Goal: Task Accomplishment & Management: Manage account settings

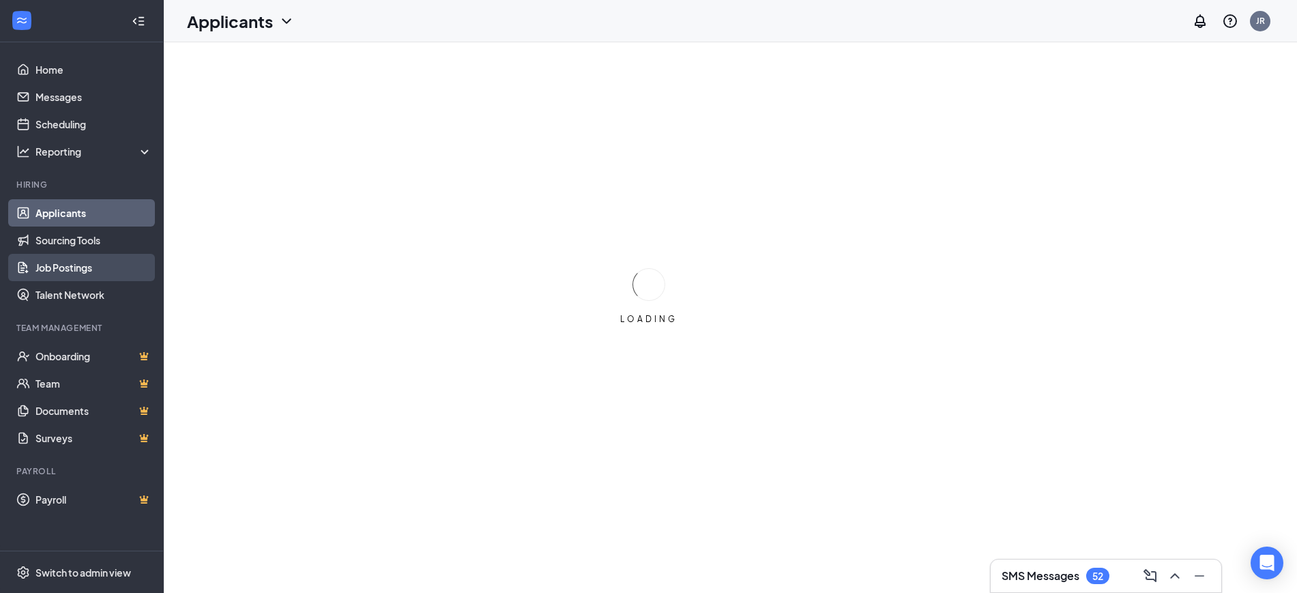
click at [96, 263] on link "Job Postings" at bounding box center [93, 267] width 117 height 27
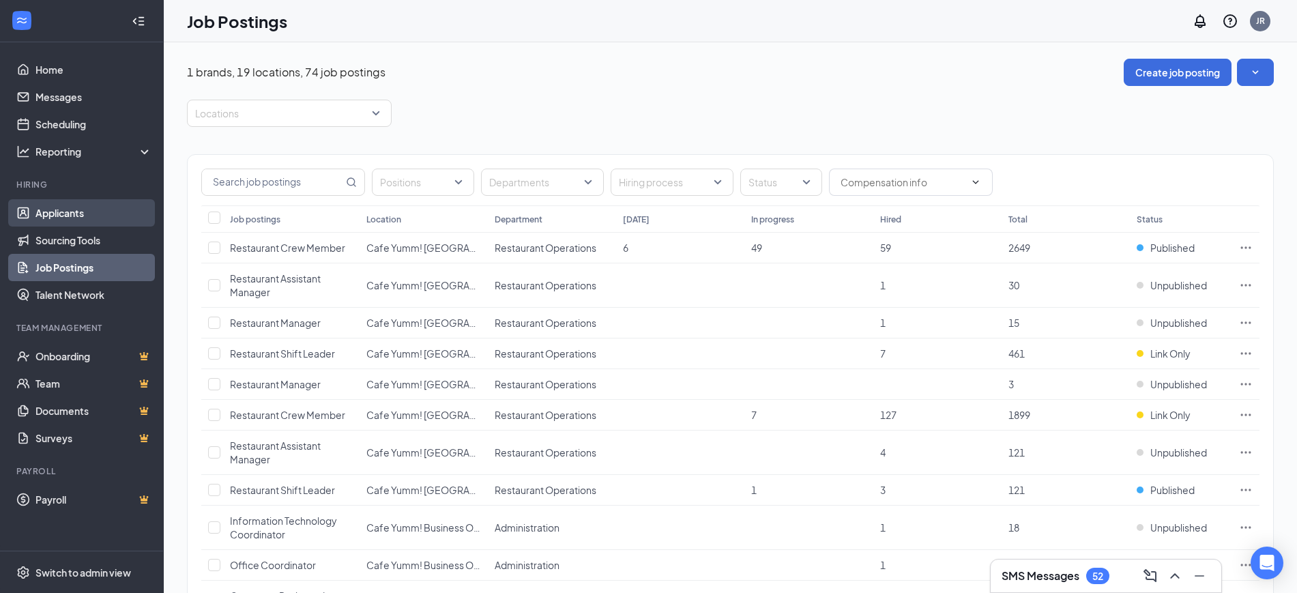
click at [81, 201] on link "Applicants" at bounding box center [93, 212] width 117 height 27
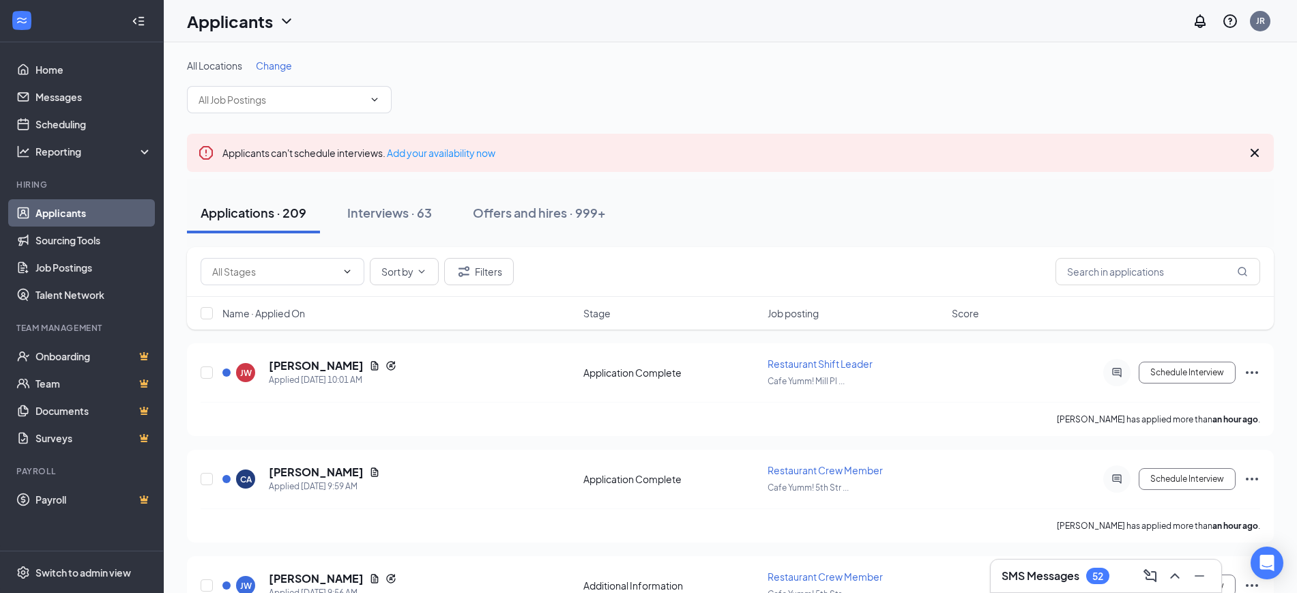
click at [280, 60] on span "Change" at bounding box center [274, 65] width 36 height 12
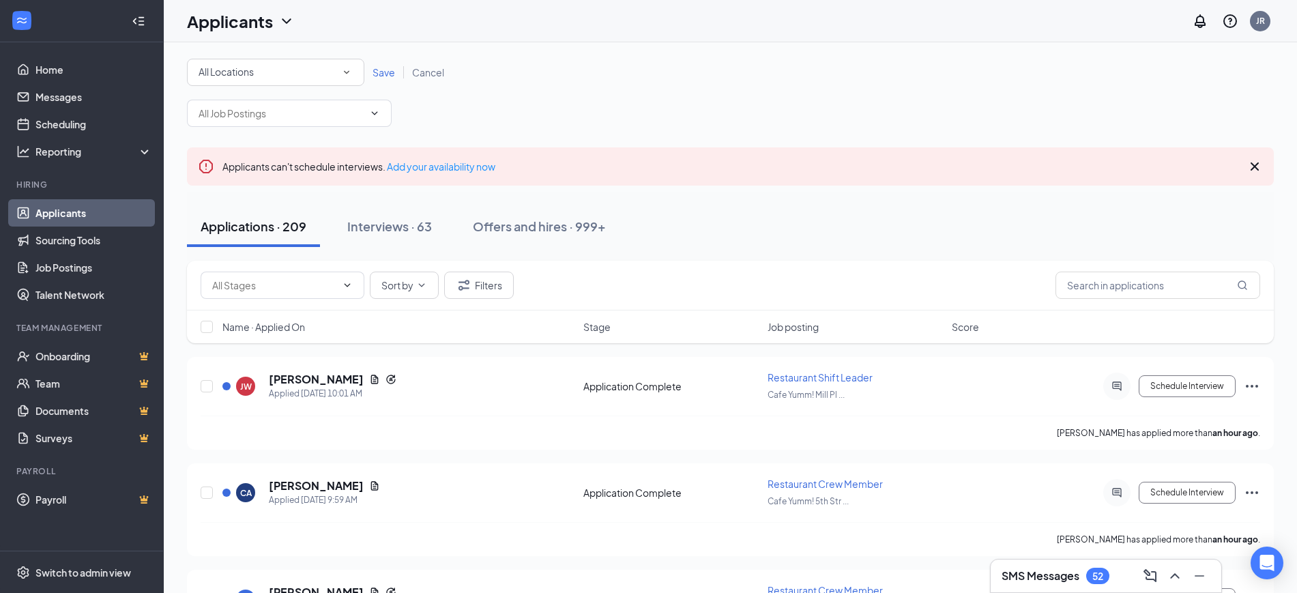
click at [305, 76] on div "All Locations" at bounding box center [275, 72] width 154 height 16
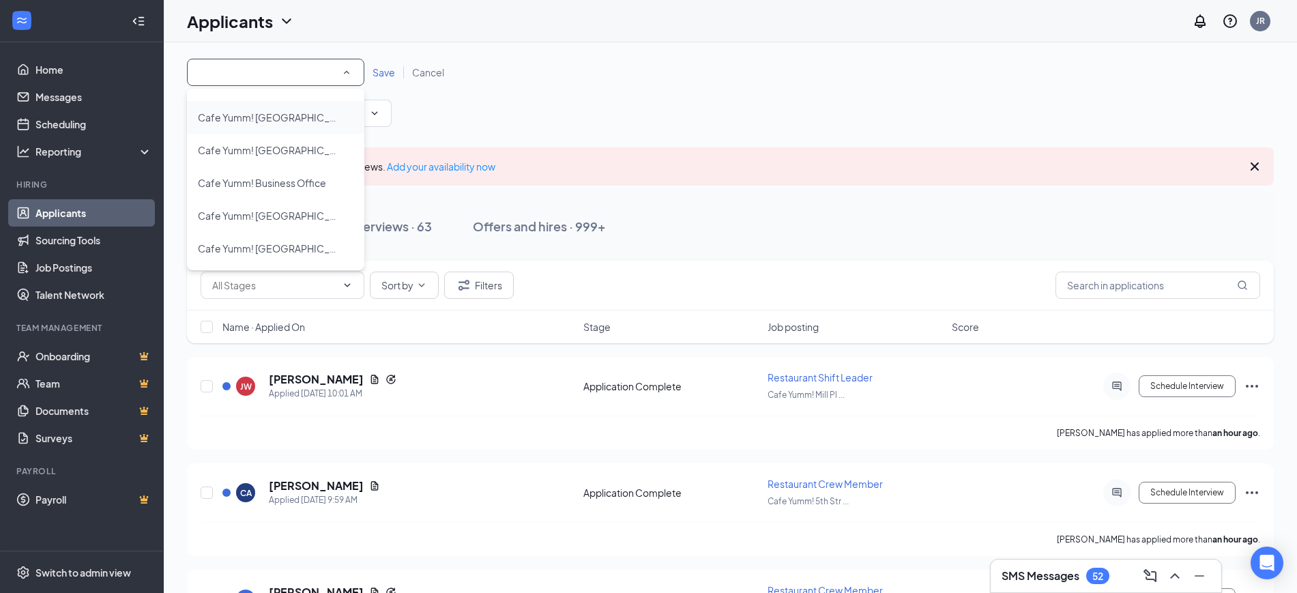
scroll to position [36, 0]
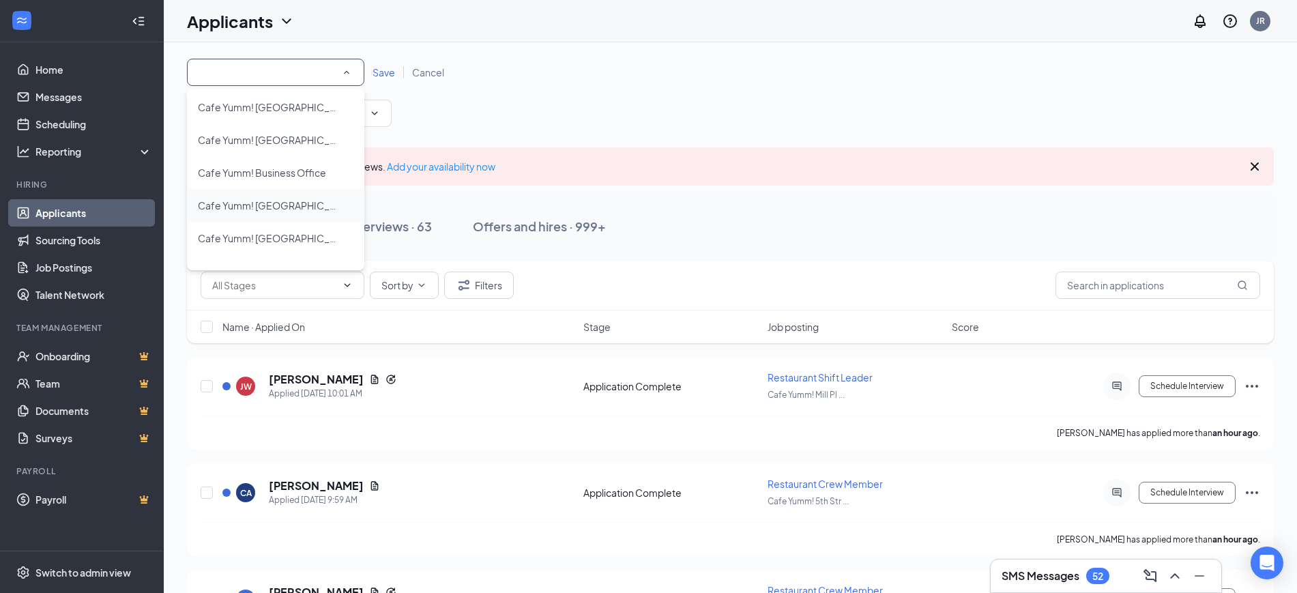
click at [297, 205] on span "Cafe Yumm! [GEOGRAPHIC_DATA]" at bounding box center [276, 205] width 157 height 12
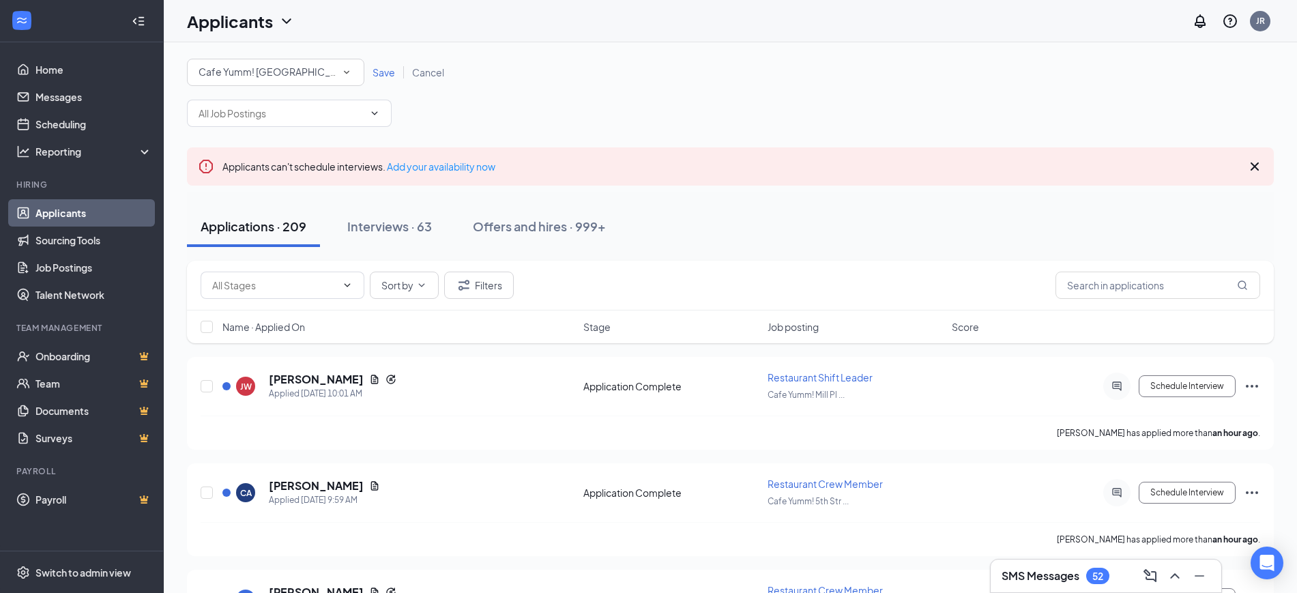
click at [383, 77] on span "Save" at bounding box center [383, 72] width 23 height 12
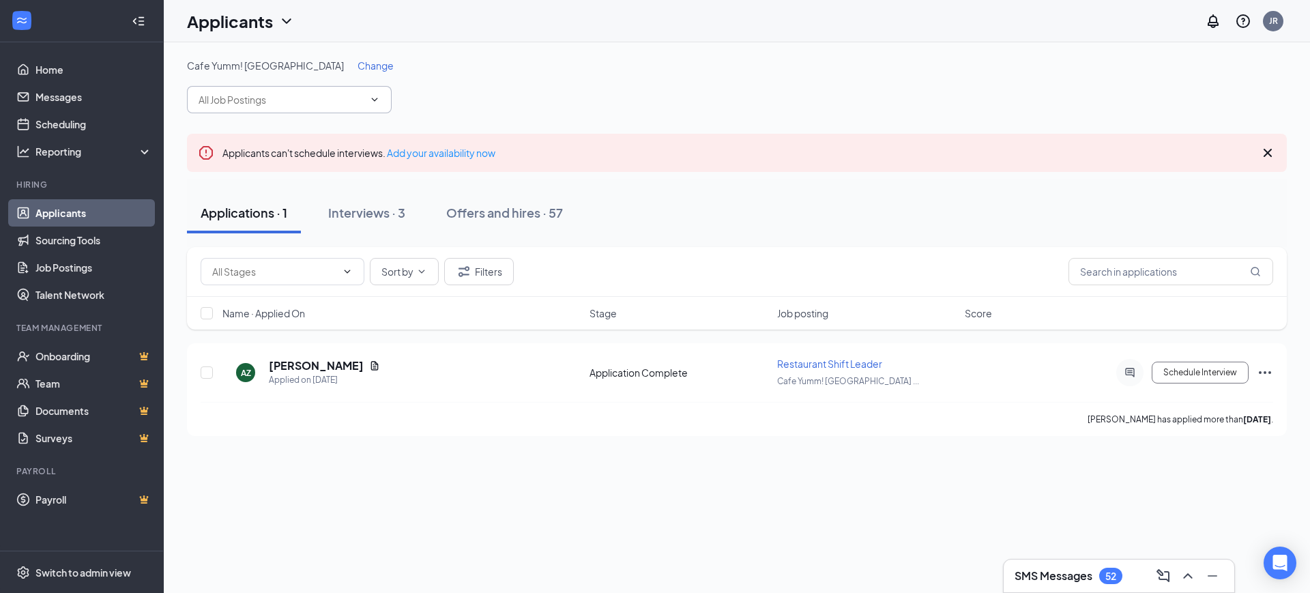
click at [361, 104] on input "text" at bounding box center [280, 99] width 165 height 15
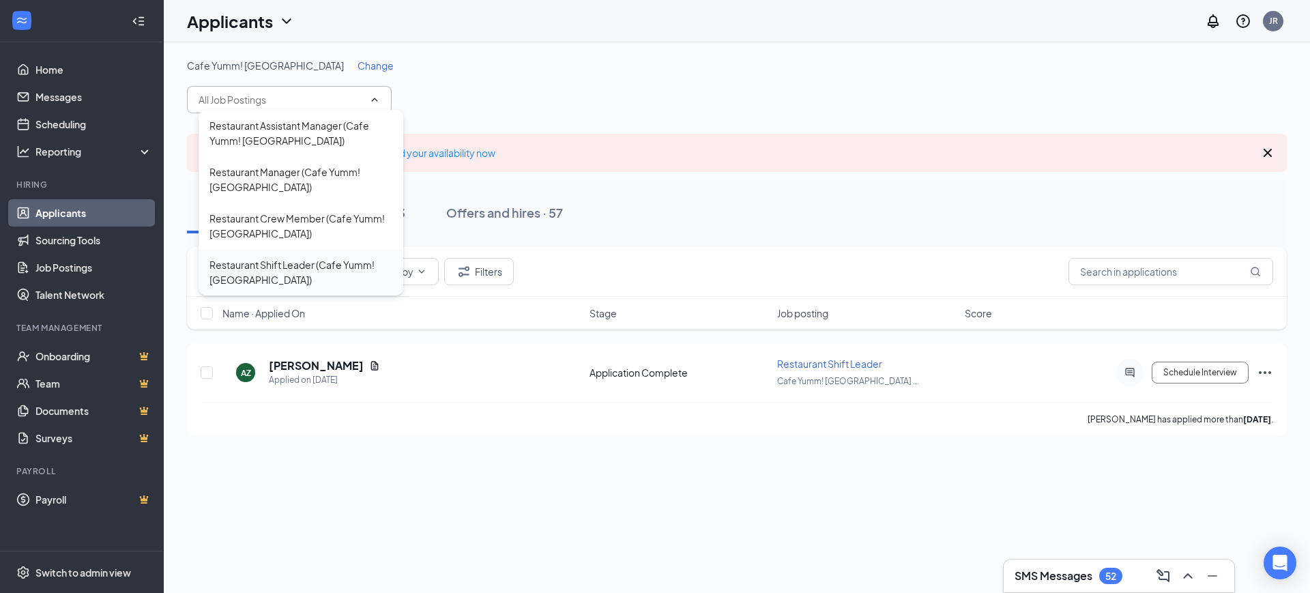
click at [321, 259] on div "Restaurant Shift Leader (Cafe Yumm! [GEOGRAPHIC_DATA])" at bounding box center [300, 272] width 183 height 30
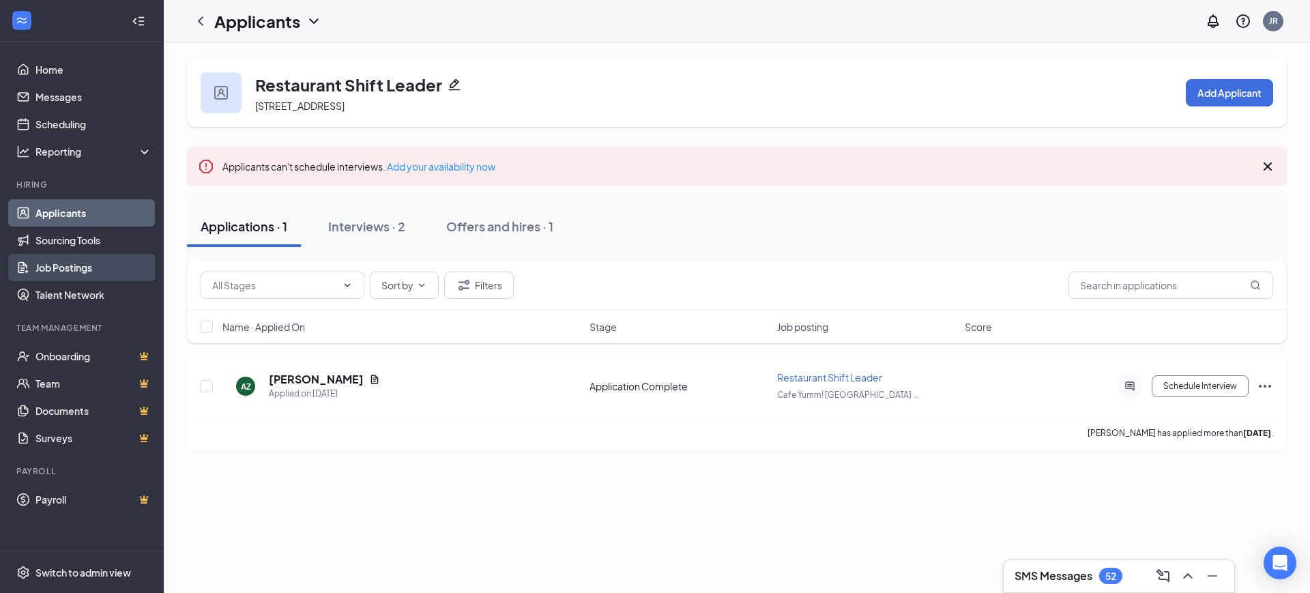
click at [100, 269] on link "Job Postings" at bounding box center [93, 267] width 117 height 27
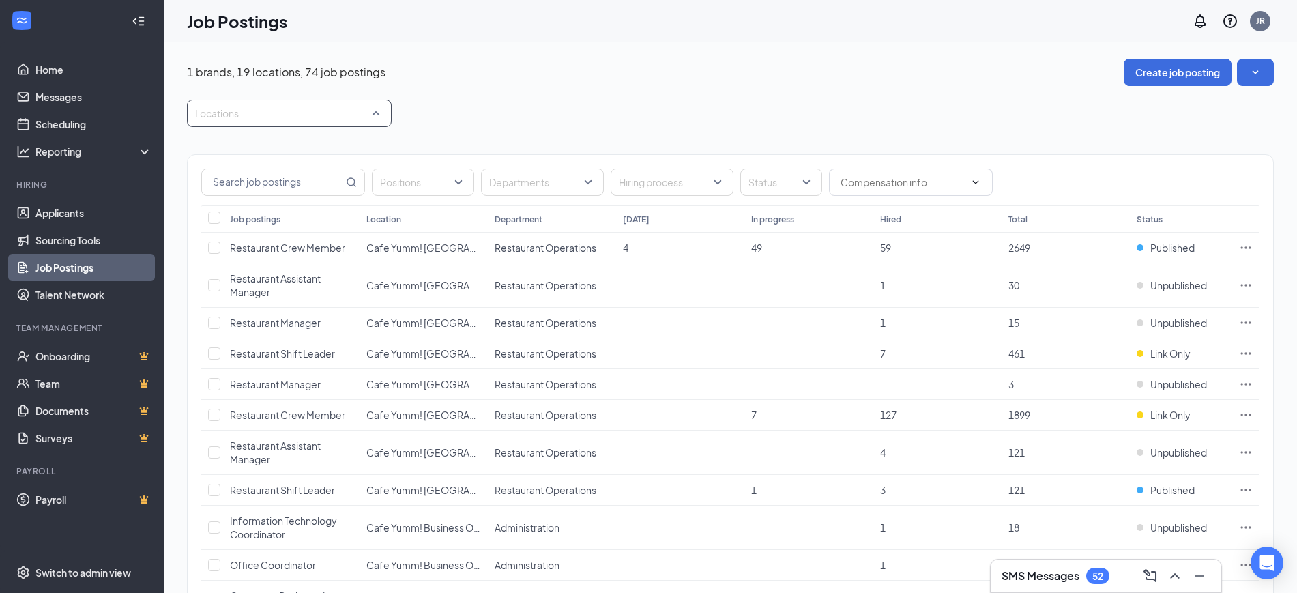
click at [361, 113] on div at bounding box center [282, 113] width 184 height 22
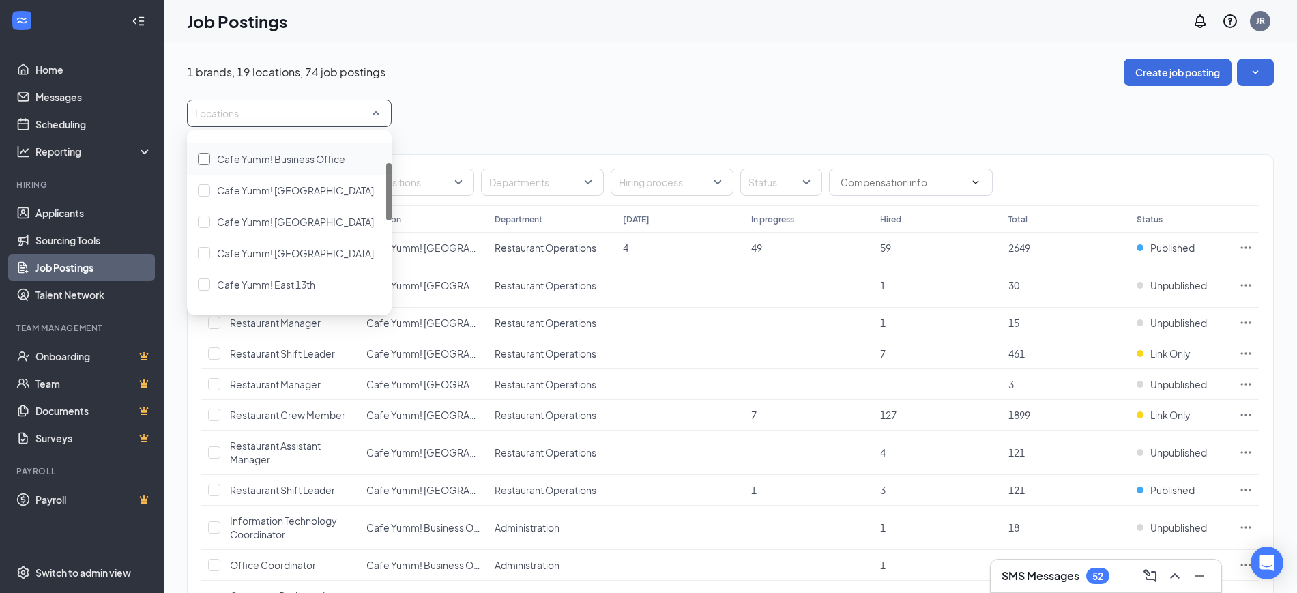
scroll to position [85, 0]
click at [353, 192] on span "Cafe Yumm! [GEOGRAPHIC_DATA]" at bounding box center [295, 191] width 157 height 12
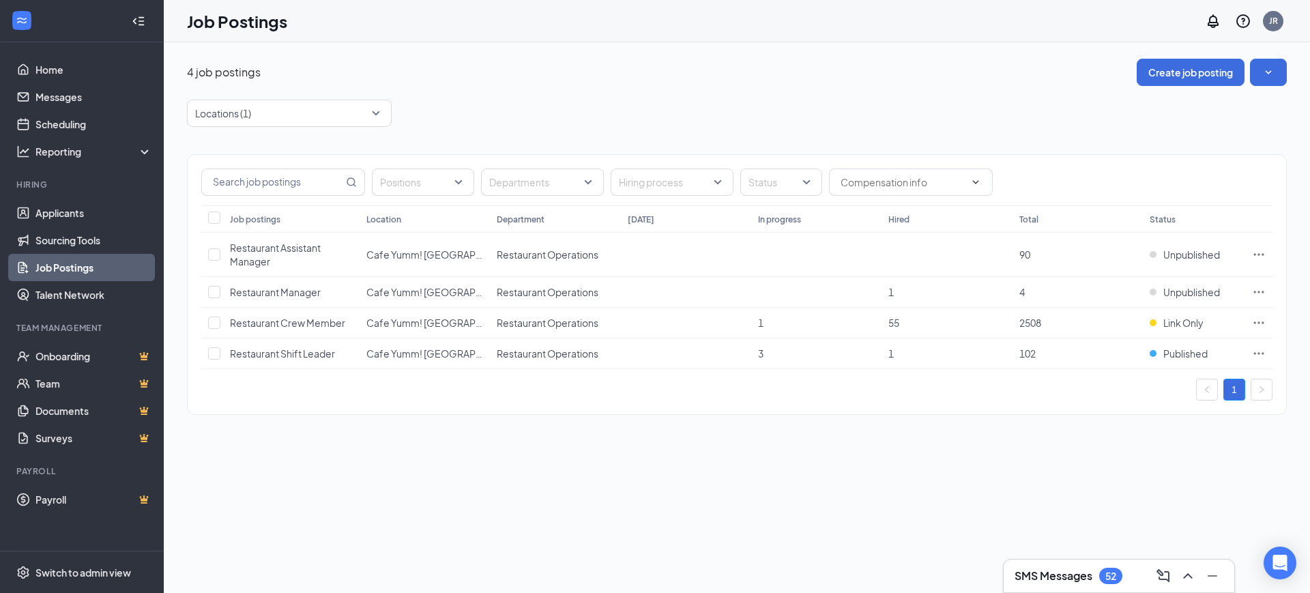
click at [497, 122] on div "Locations (1)" at bounding box center [737, 113] width 1100 height 27
click at [93, 205] on link "Applicants" at bounding box center [93, 212] width 117 height 27
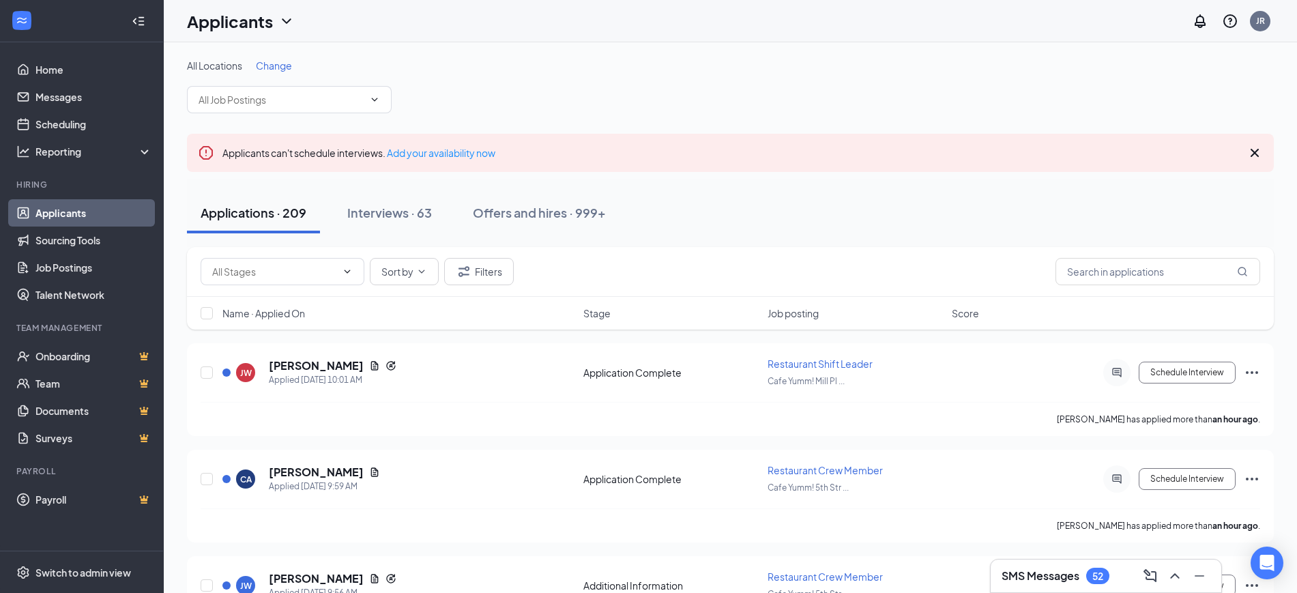
click at [283, 67] on span "Change" at bounding box center [274, 65] width 36 height 12
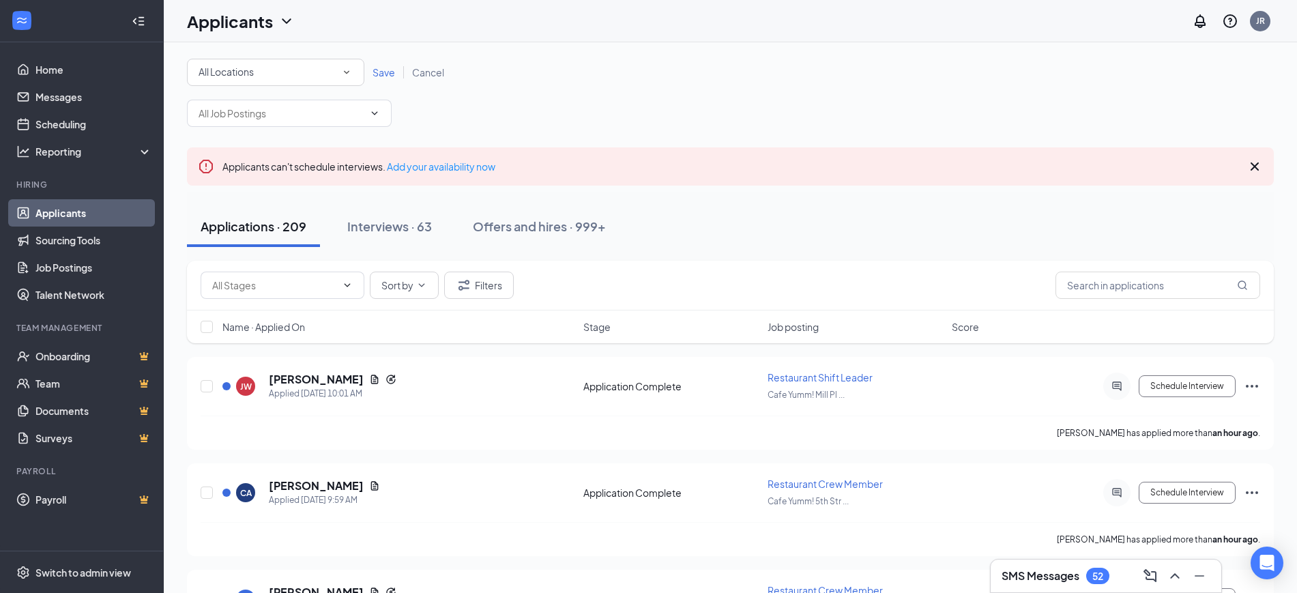
click at [283, 67] on div "All Locations" at bounding box center [275, 72] width 154 height 16
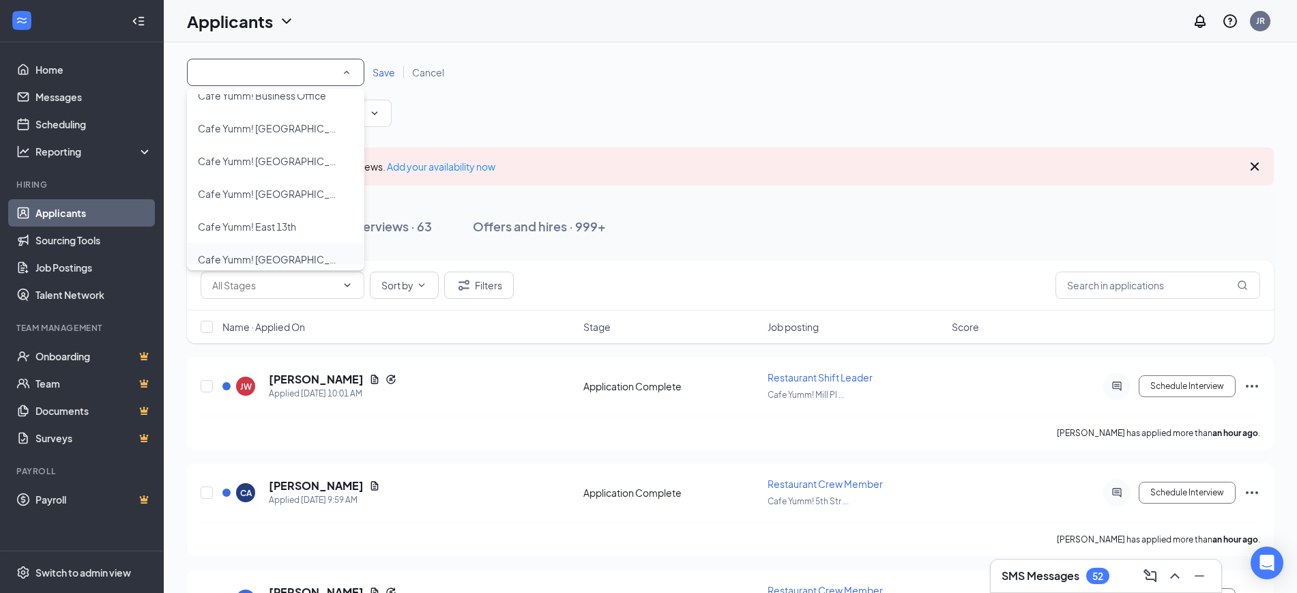
scroll to position [106, 0]
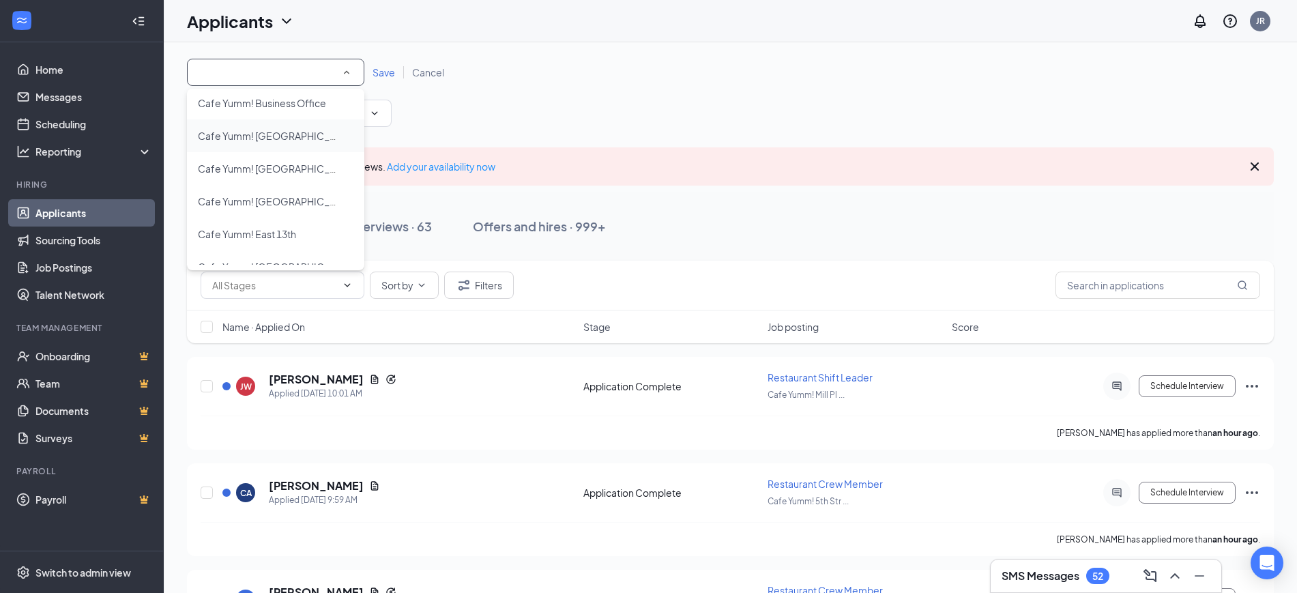
click at [302, 144] on li "Cafe Yumm! [GEOGRAPHIC_DATA]" at bounding box center [275, 135] width 177 height 33
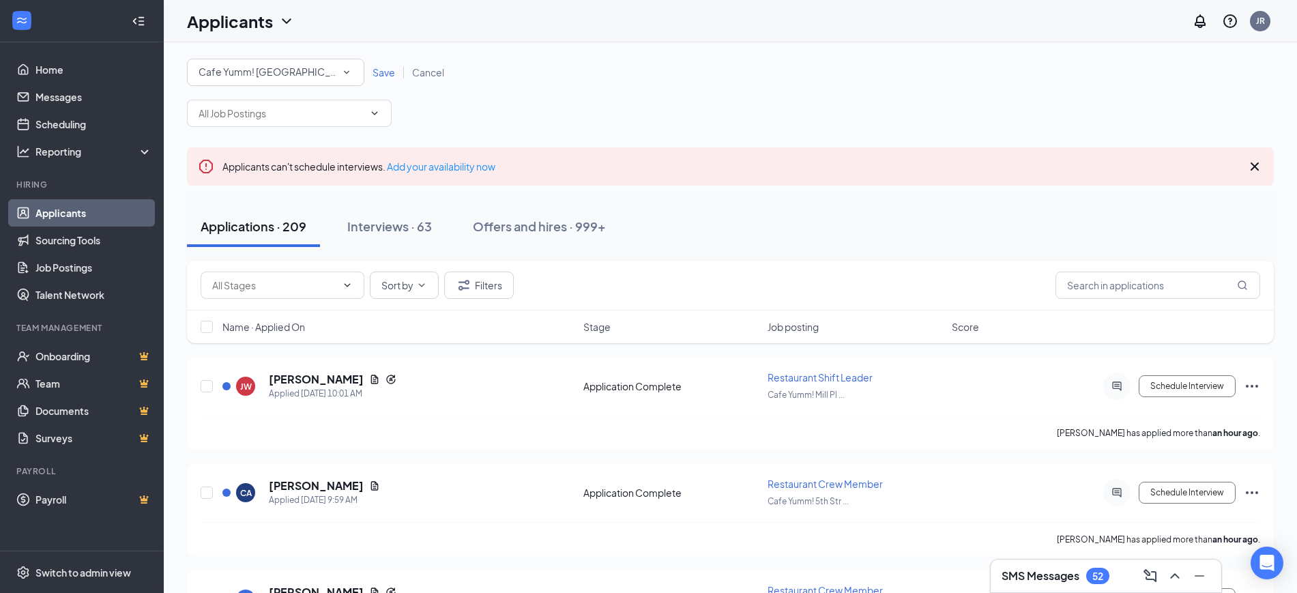
click at [385, 77] on span "Save" at bounding box center [383, 72] width 23 height 12
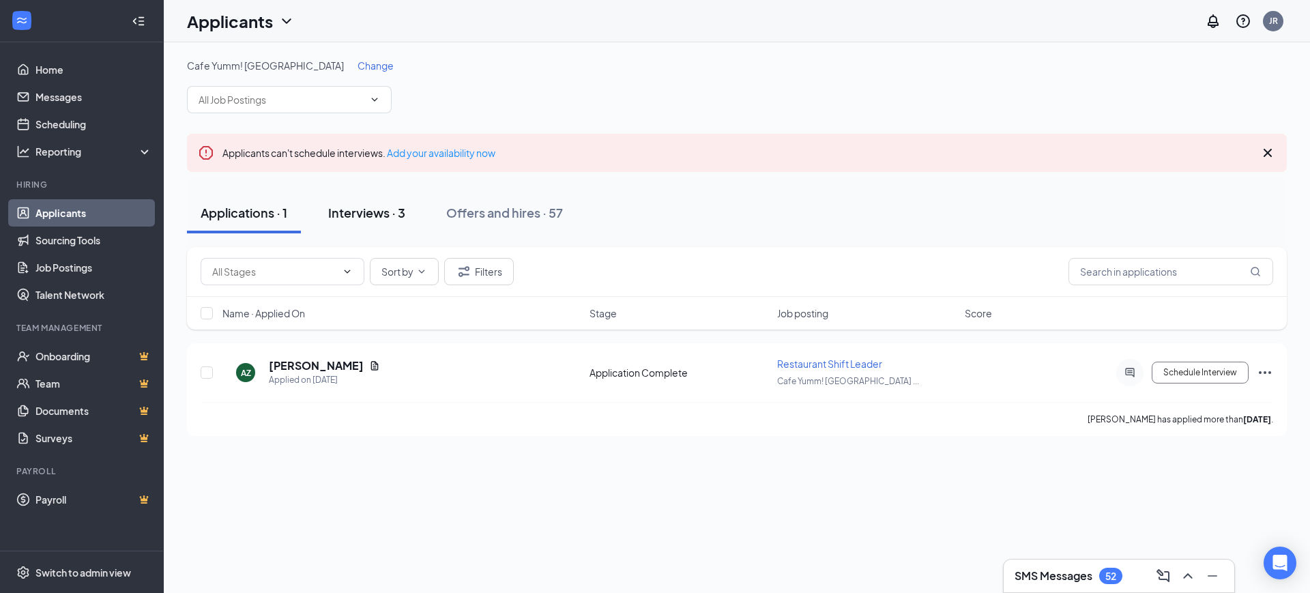
click at [386, 222] on button "Interviews · 3" at bounding box center [366, 212] width 104 height 41
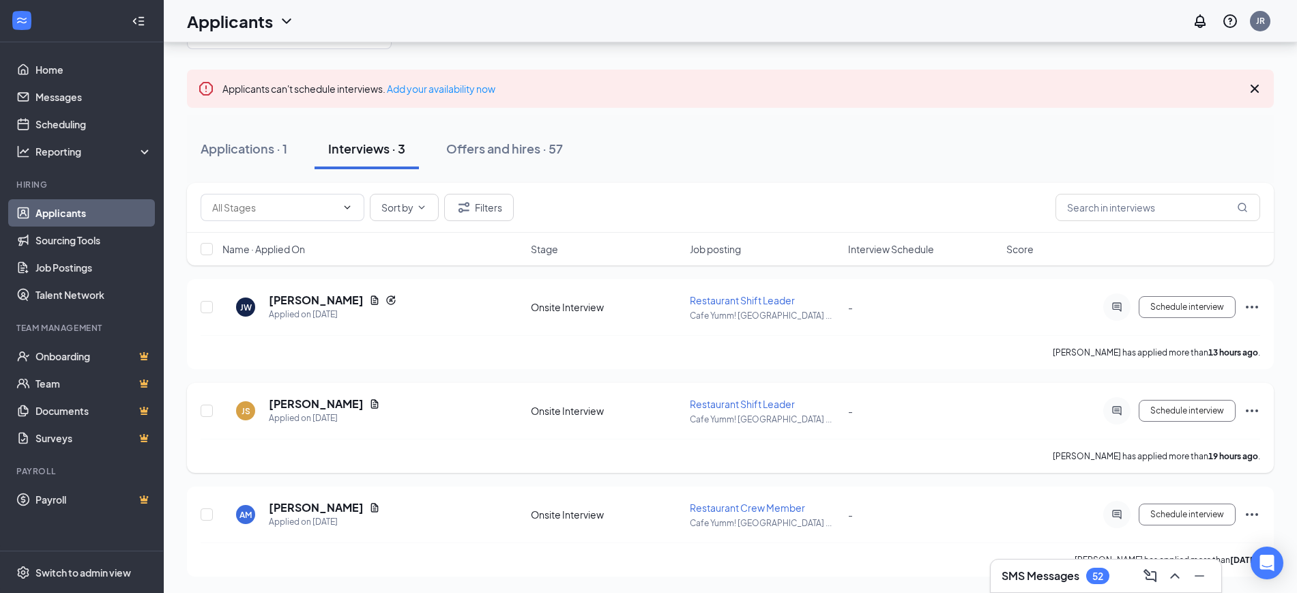
scroll to position [63, 0]
click at [231, 145] on div "Applications · 1" at bounding box center [244, 149] width 87 height 17
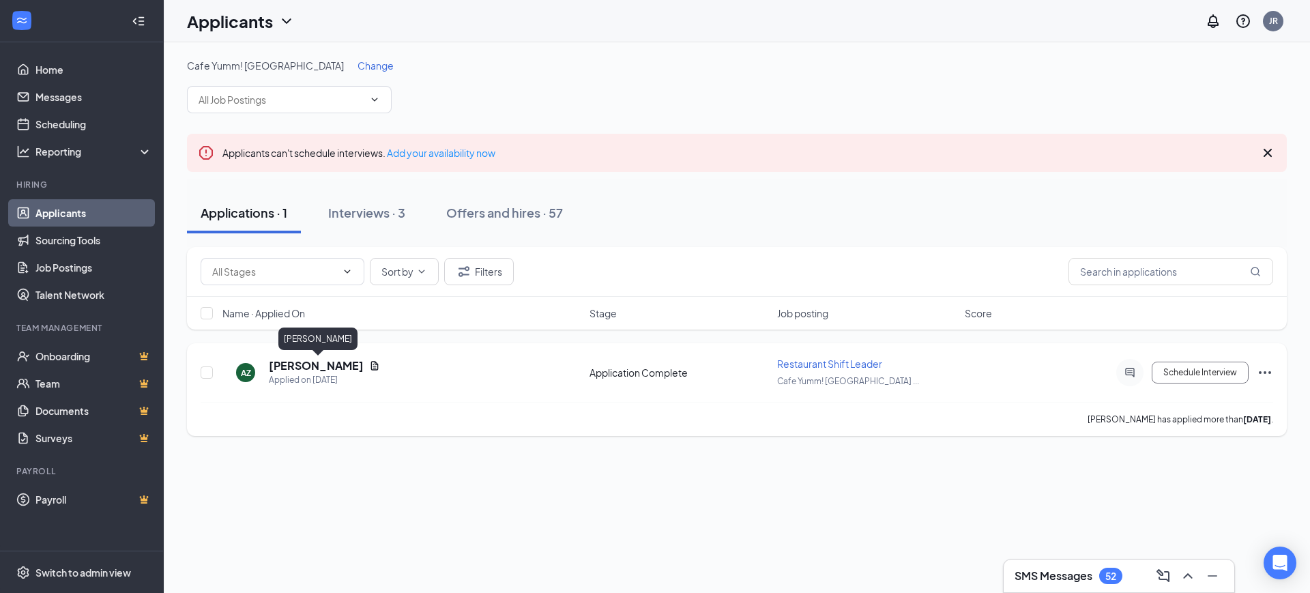
click at [295, 369] on h5 "[PERSON_NAME]" at bounding box center [316, 365] width 95 height 15
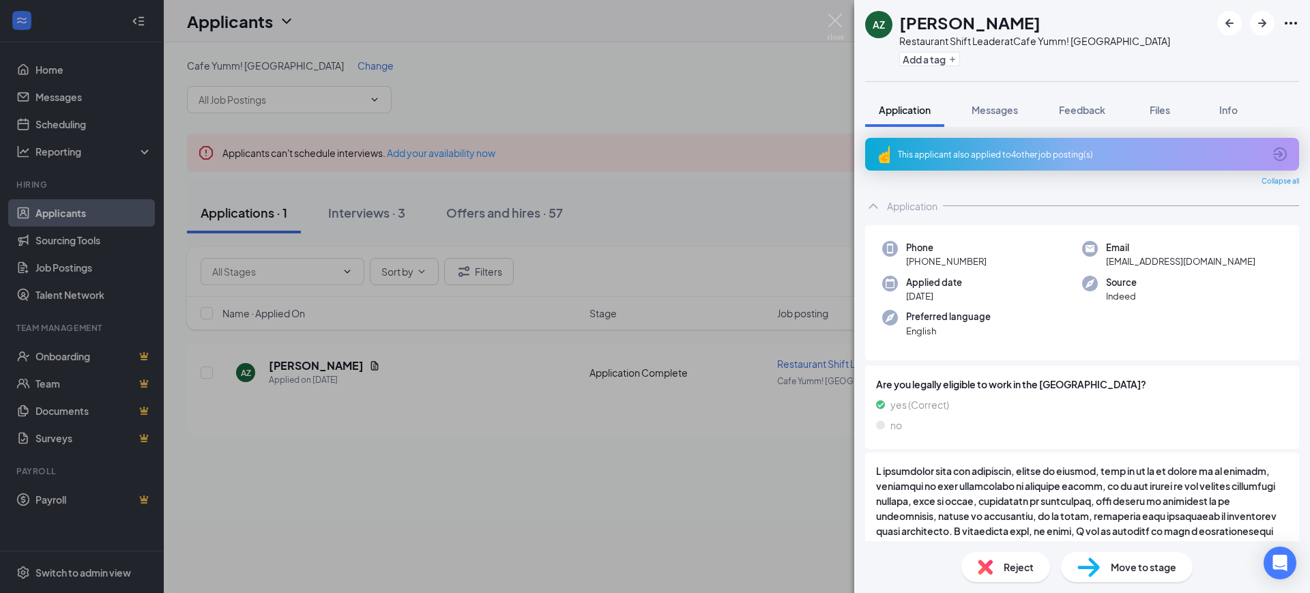
click at [1014, 572] on span "Reject" at bounding box center [1018, 566] width 30 height 15
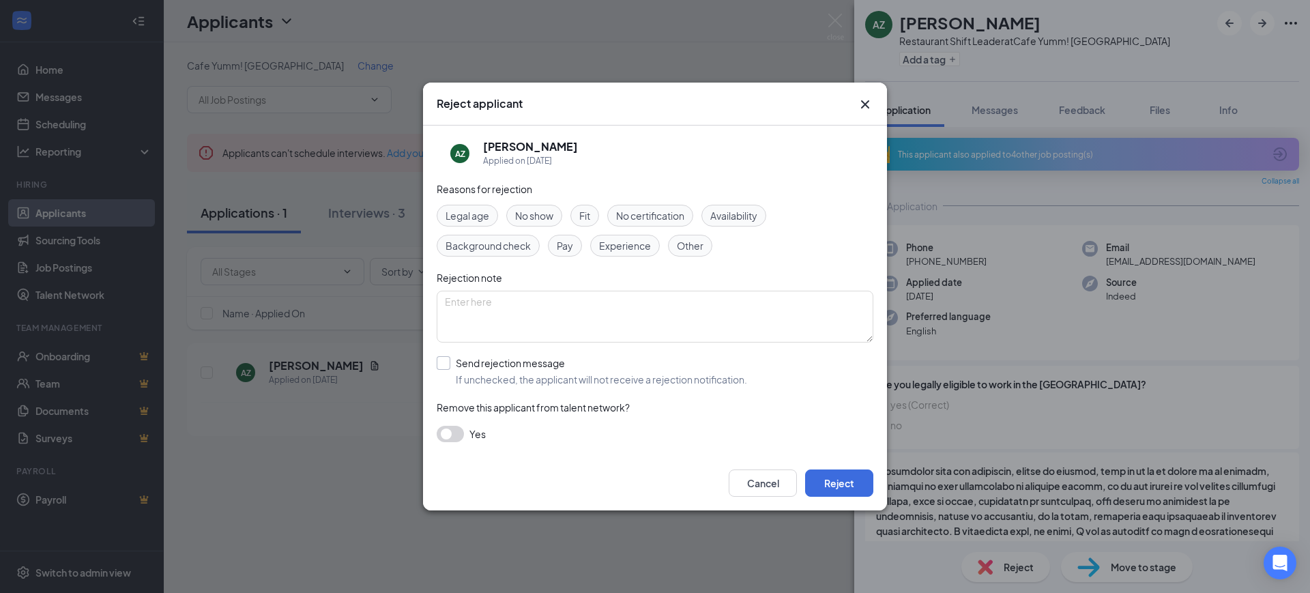
click at [451, 363] on input "Send rejection message If unchecked, the applicant will not receive a rejection…" at bounding box center [592, 371] width 310 height 30
checkbox input "true"
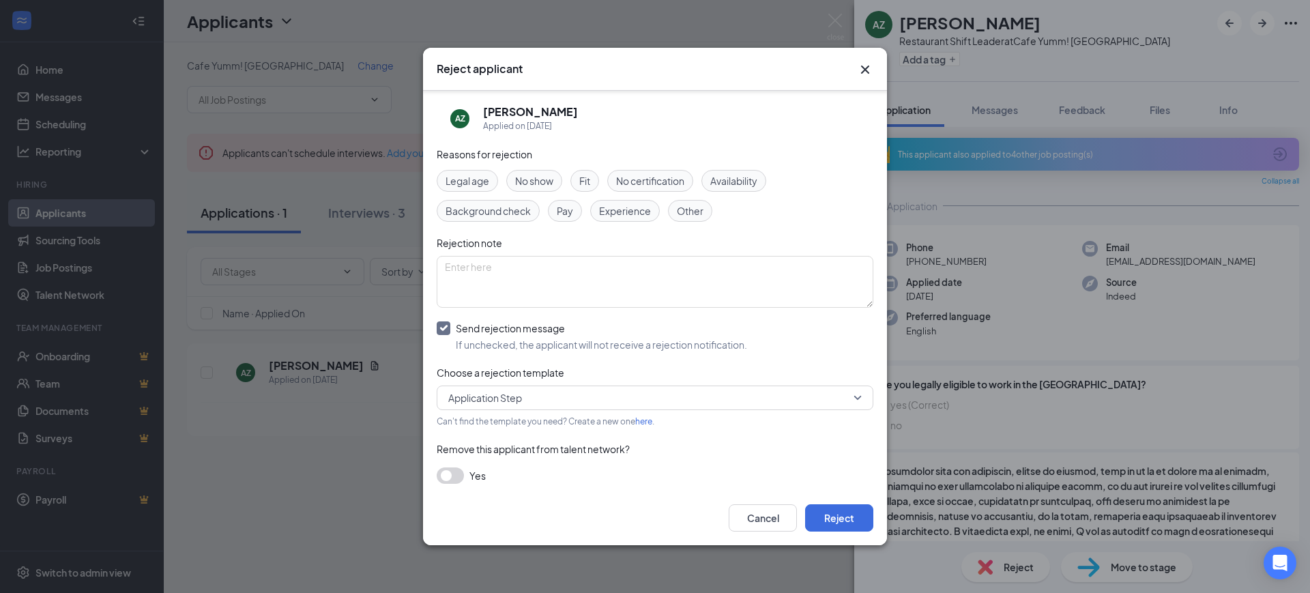
scroll to position [7, 0]
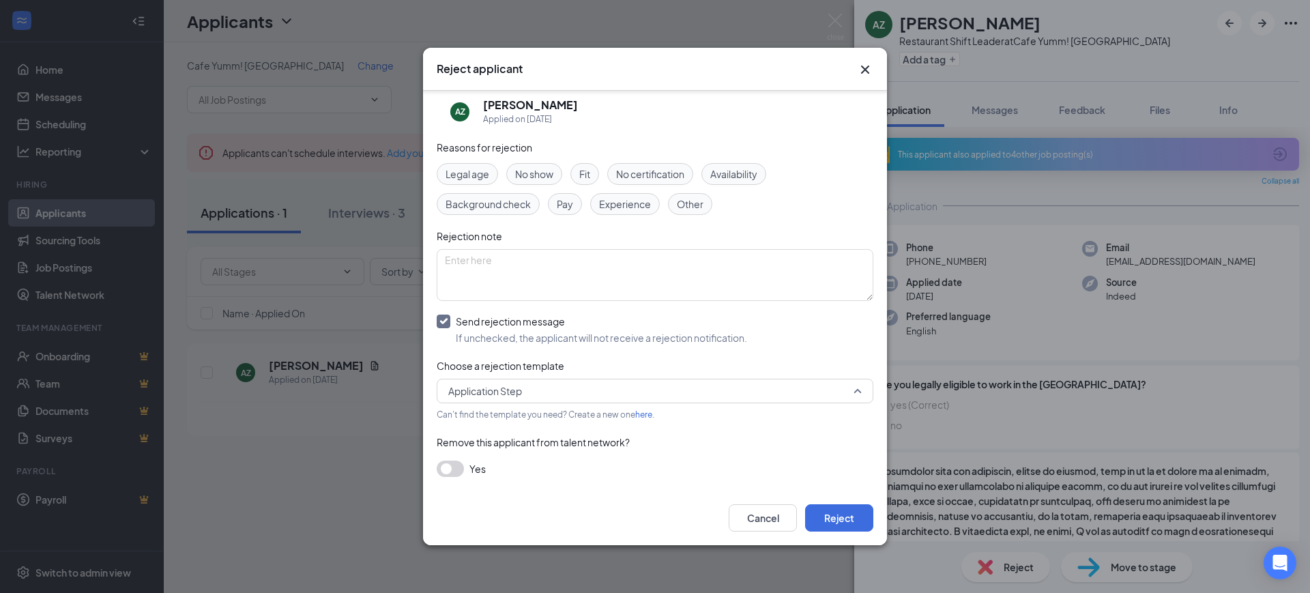
click at [791, 392] on span "Application Step" at bounding box center [648, 391] width 401 height 20
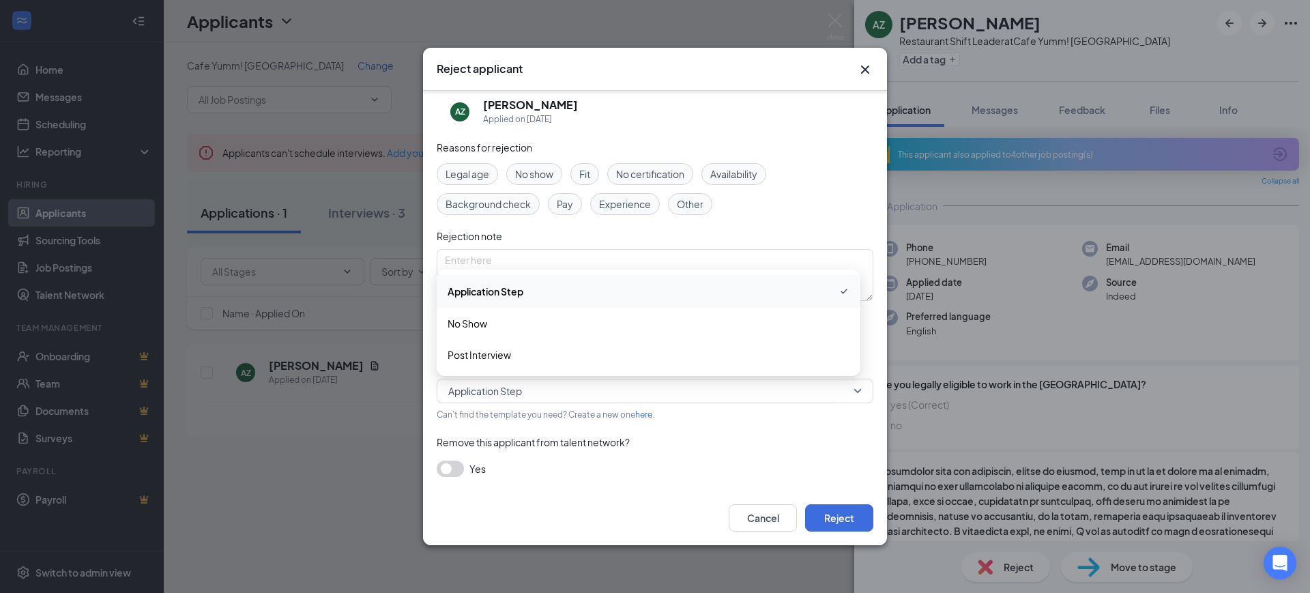
click at [837, 467] on div "Yes" at bounding box center [655, 468] width 437 height 16
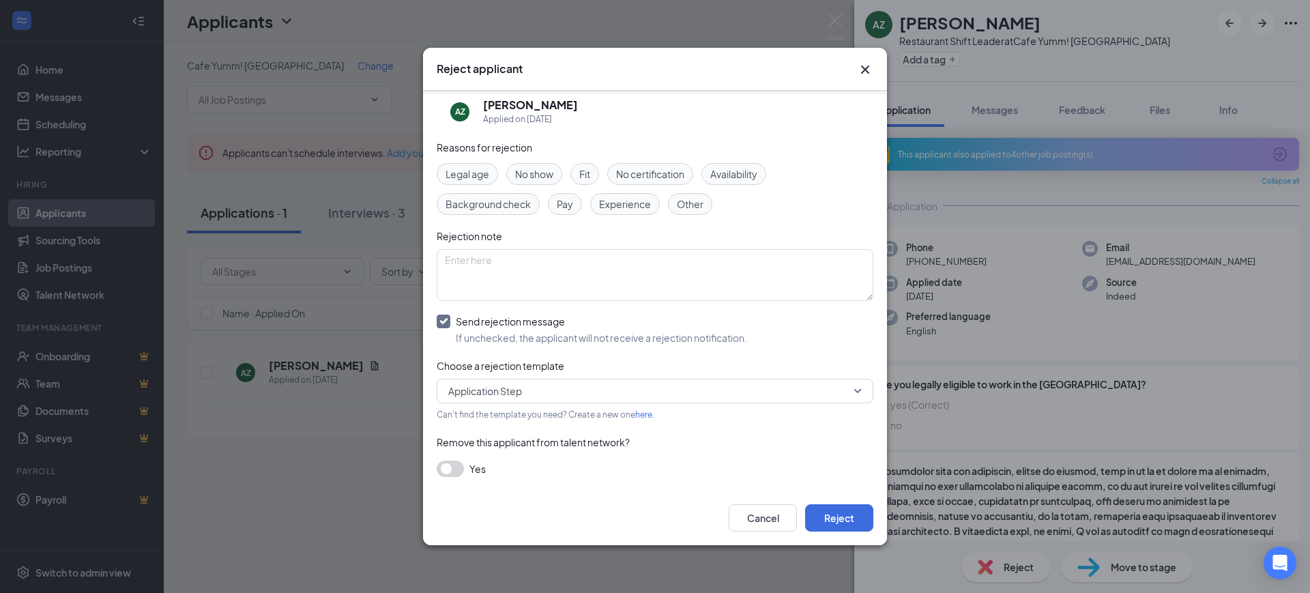
click at [865, 71] on icon "Cross" at bounding box center [865, 69] width 16 height 16
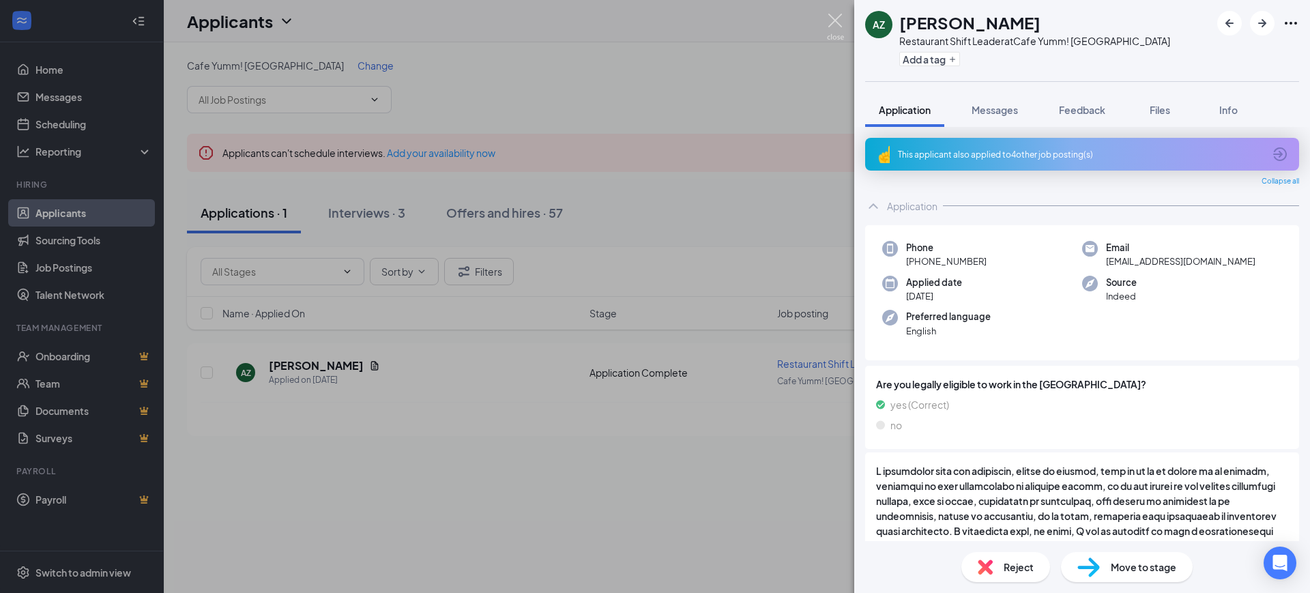
click at [841, 19] on img at bounding box center [835, 27] width 17 height 27
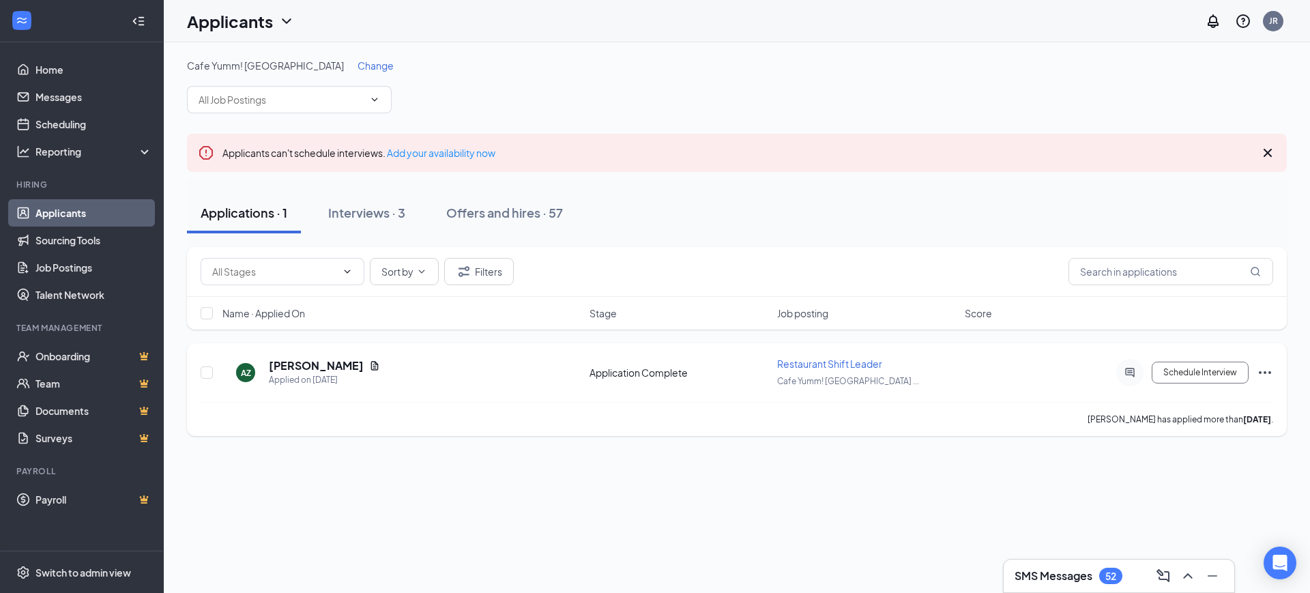
click at [1266, 372] on icon "Ellipses" at bounding box center [1264, 372] width 16 height 16
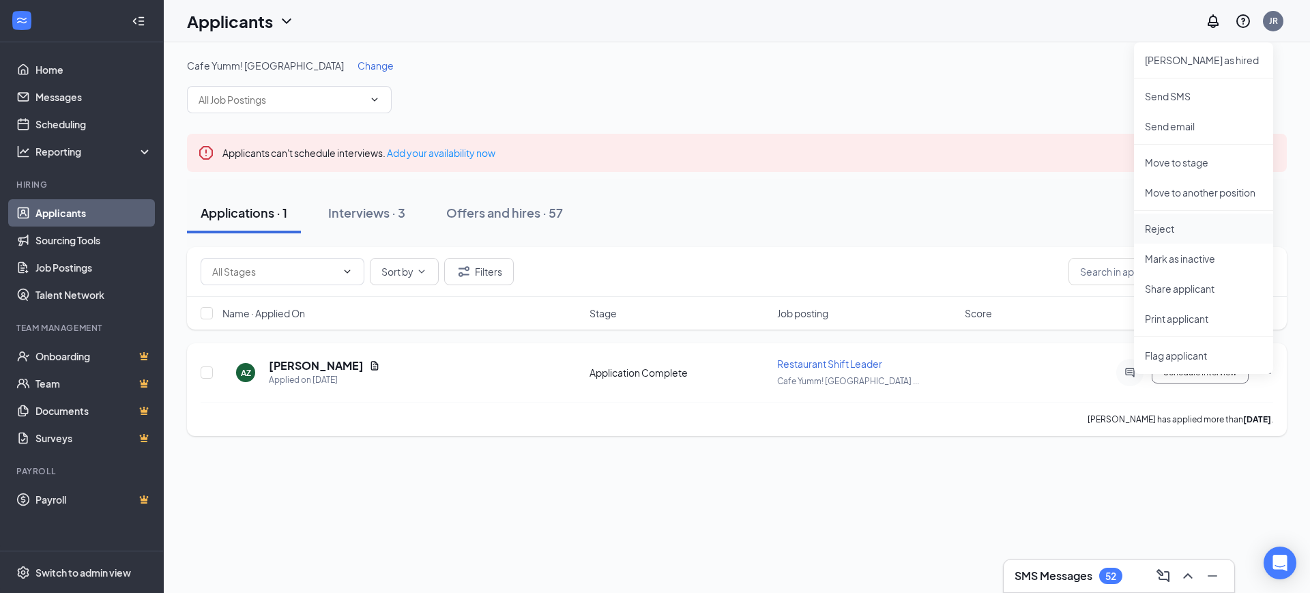
click at [1208, 235] on p "Reject" at bounding box center [1203, 229] width 117 height 14
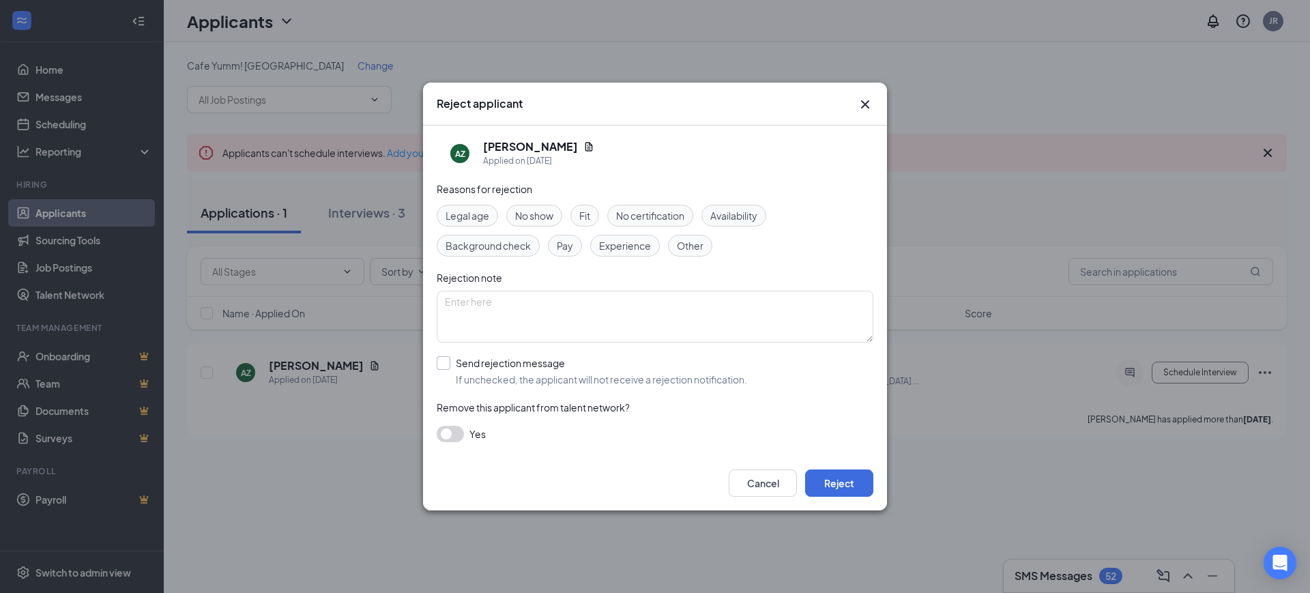
click at [448, 360] on input "Send rejection message If unchecked, the applicant will not receive a rejection…" at bounding box center [592, 371] width 310 height 30
checkbox input "true"
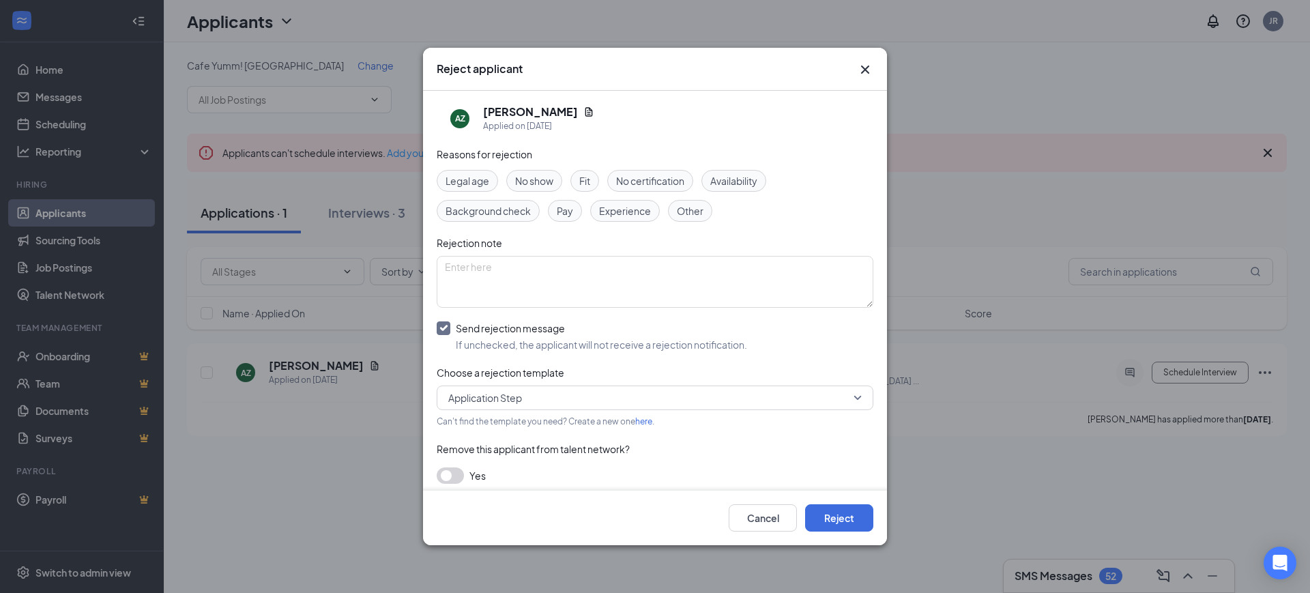
click at [868, 66] on icon "Cross" at bounding box center [865, 69] width 8 height 8
